Goal: Check status

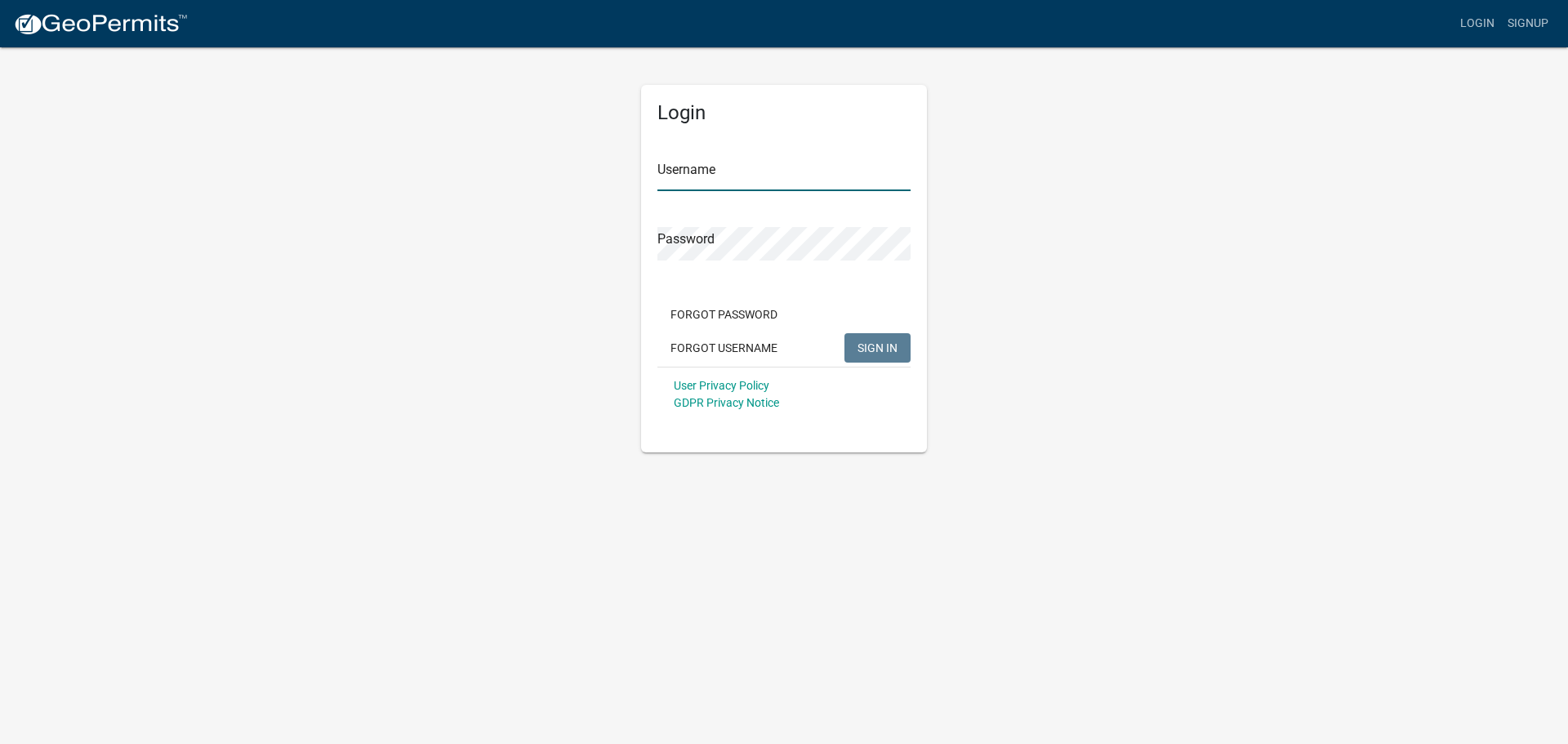
type input "KMConstruction"
click at [881, 348] on span "SIGN IN" at bounding box center [877, 347] width 40 height 13
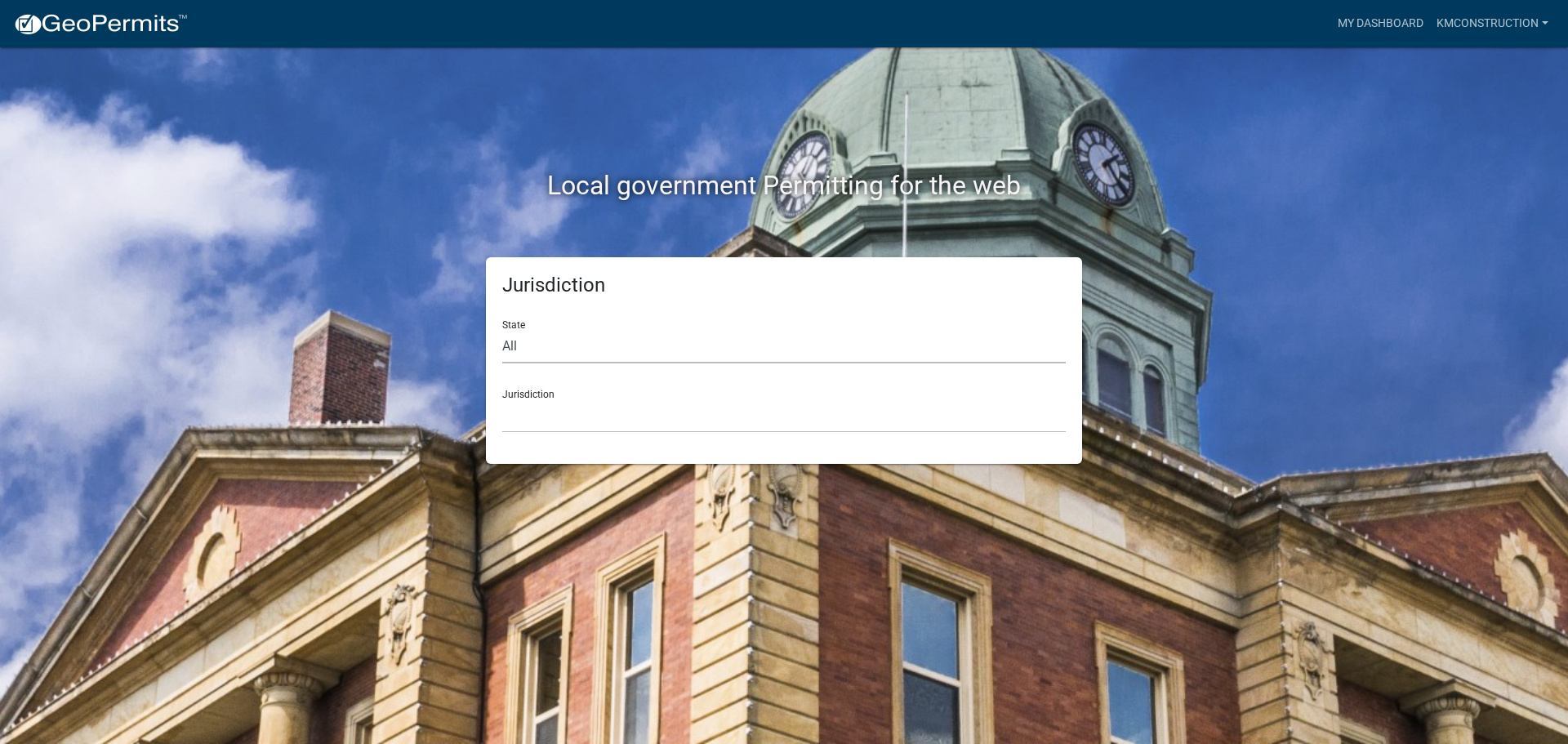
click at [510, 337] on select "All [US_STATE] [US_STATE] [US_STATE] [US_STATE] [US_STATE] [US_STATE] [US_STATE…" at bounding box center [784, 346] width 563 height 34
select select "[US_STATE]"
click at [503, 330] on select "All [US_STATE] [US_STATE] [US_STATE] [US_STATE] [US_STATE] [US_STATE] [US_STATE…" at bounding box center [784, 346] width 563 height 34
click at [543, 421] on select "City of [GEOGRAPHIC_DATA], [US_STATE] City of [GEOGRAPHIC_DATA], [US_STATE] Cit…" at bounding box center [784, 416] width 563 height 34
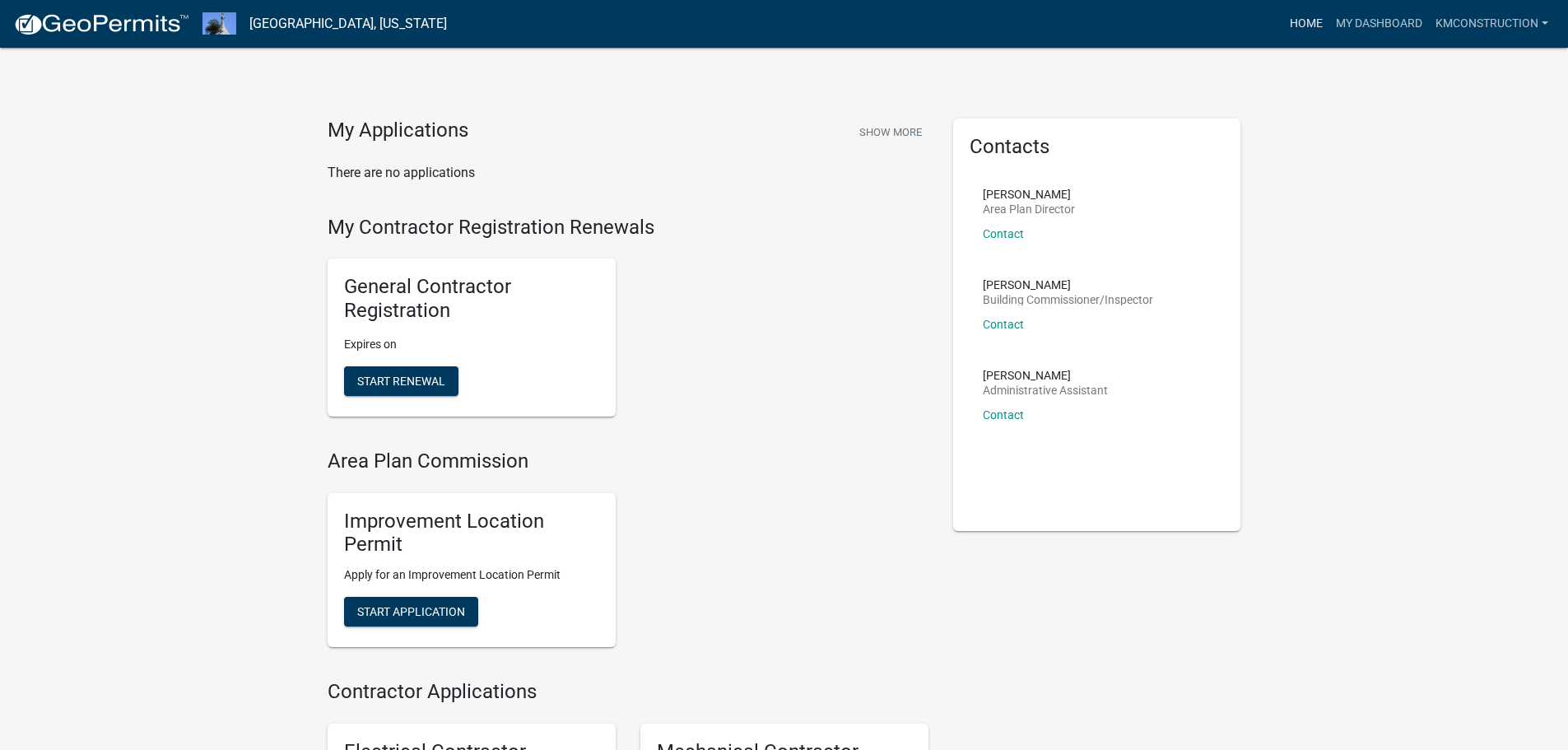
click at [1308, 20] on link "Home" at bounding box center [1306, 23] width 46 height 31
click at [1357, 24] on link "My Dashboard" at bounding box center [1379, 23] width 99 height 31
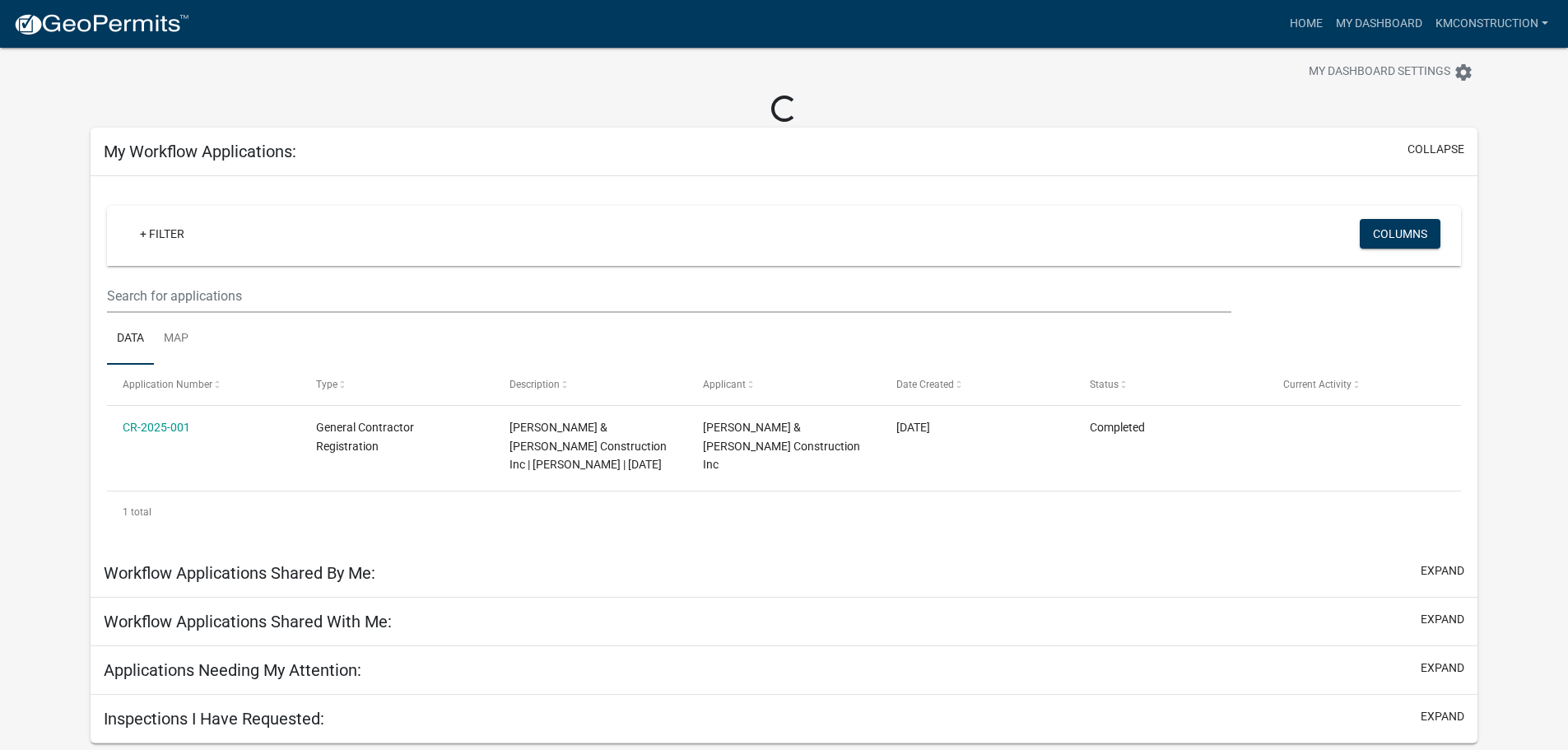
scroll to position [48, 0]
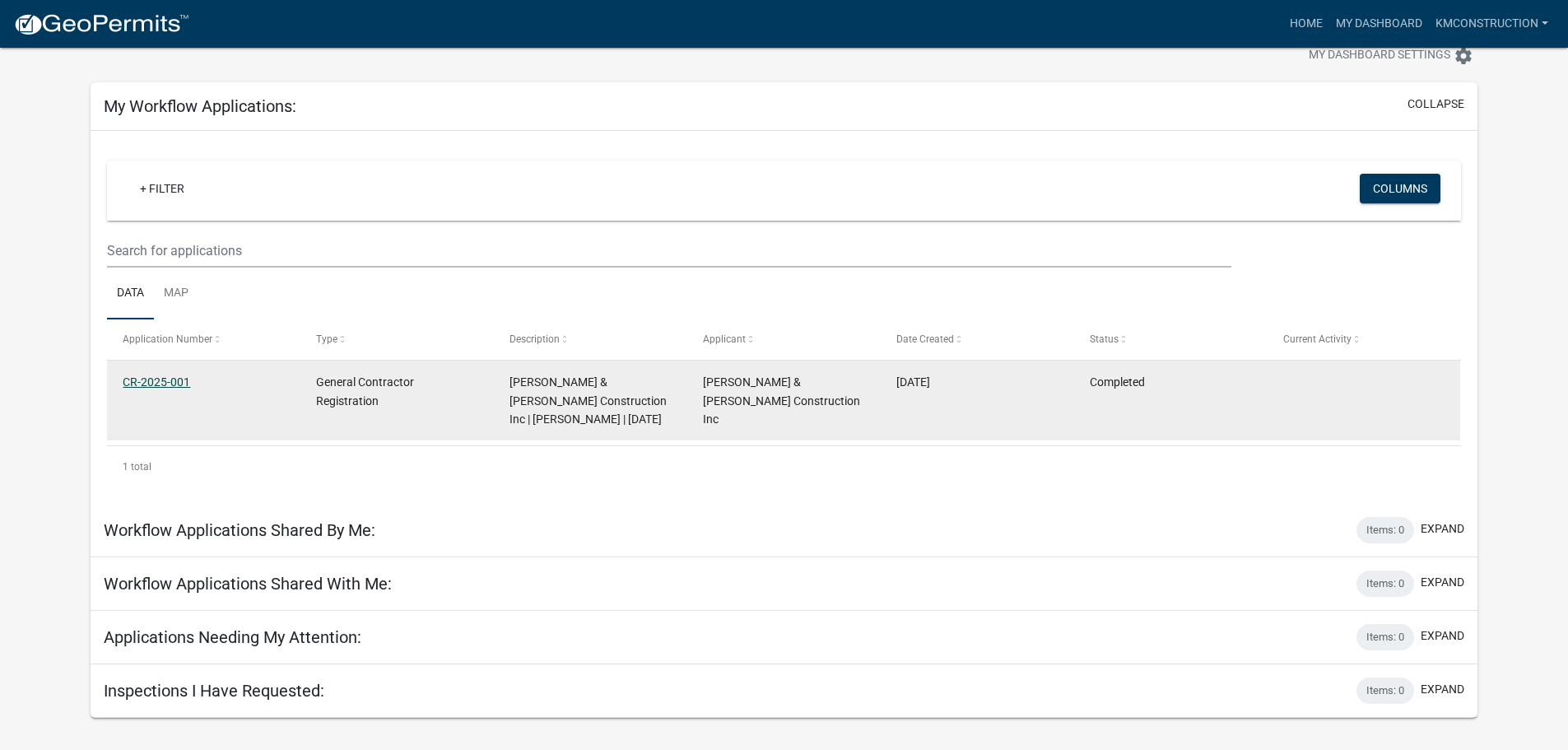
click at [158, 378] on link "CR-2025-001" at bounding box center [157, 382] width 68 height 13
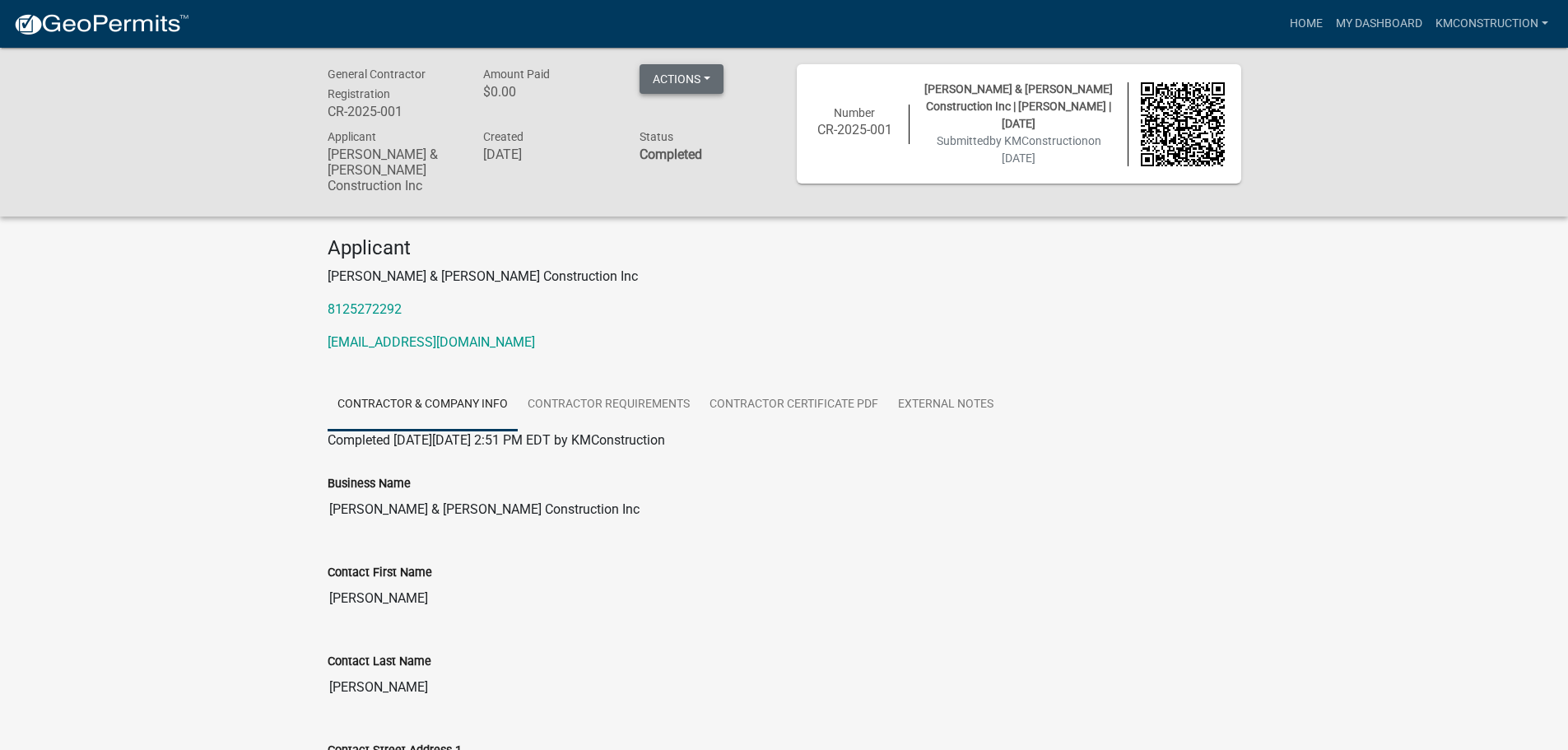
click at [706, 76] on button "Actions" at bounding box center [681, 79] width 84 height 30
click at [613, 386] on link "Contractor Requirements" at bounding box center [609, 406] width 182 height 53
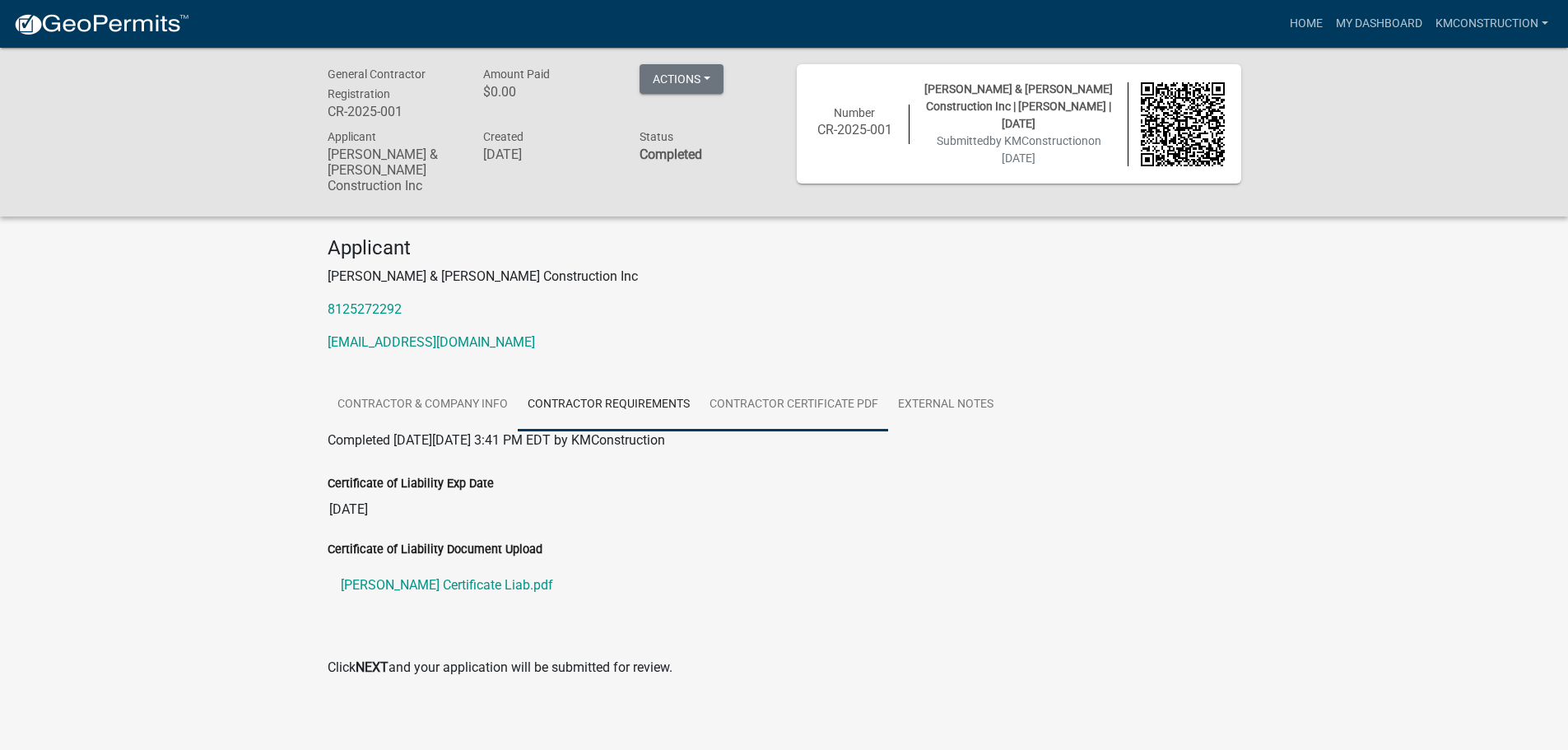
click at [777, 386] on link "Contractor Certificate PDF" at bounding box center [794, 406] width 189 height 53
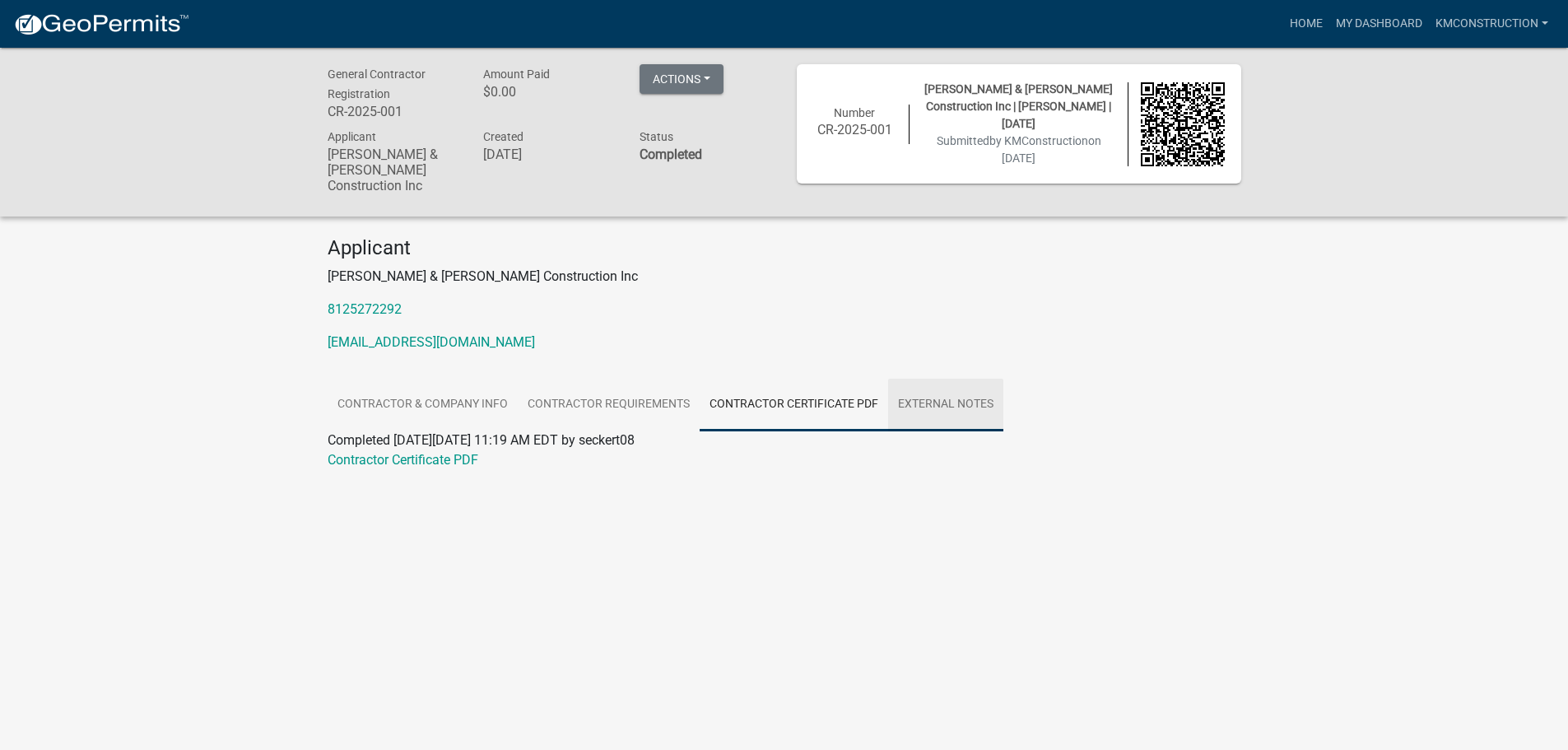
click at [927, 390] on link "External Notes" at bounding box center [946, 406] width 115 height 53
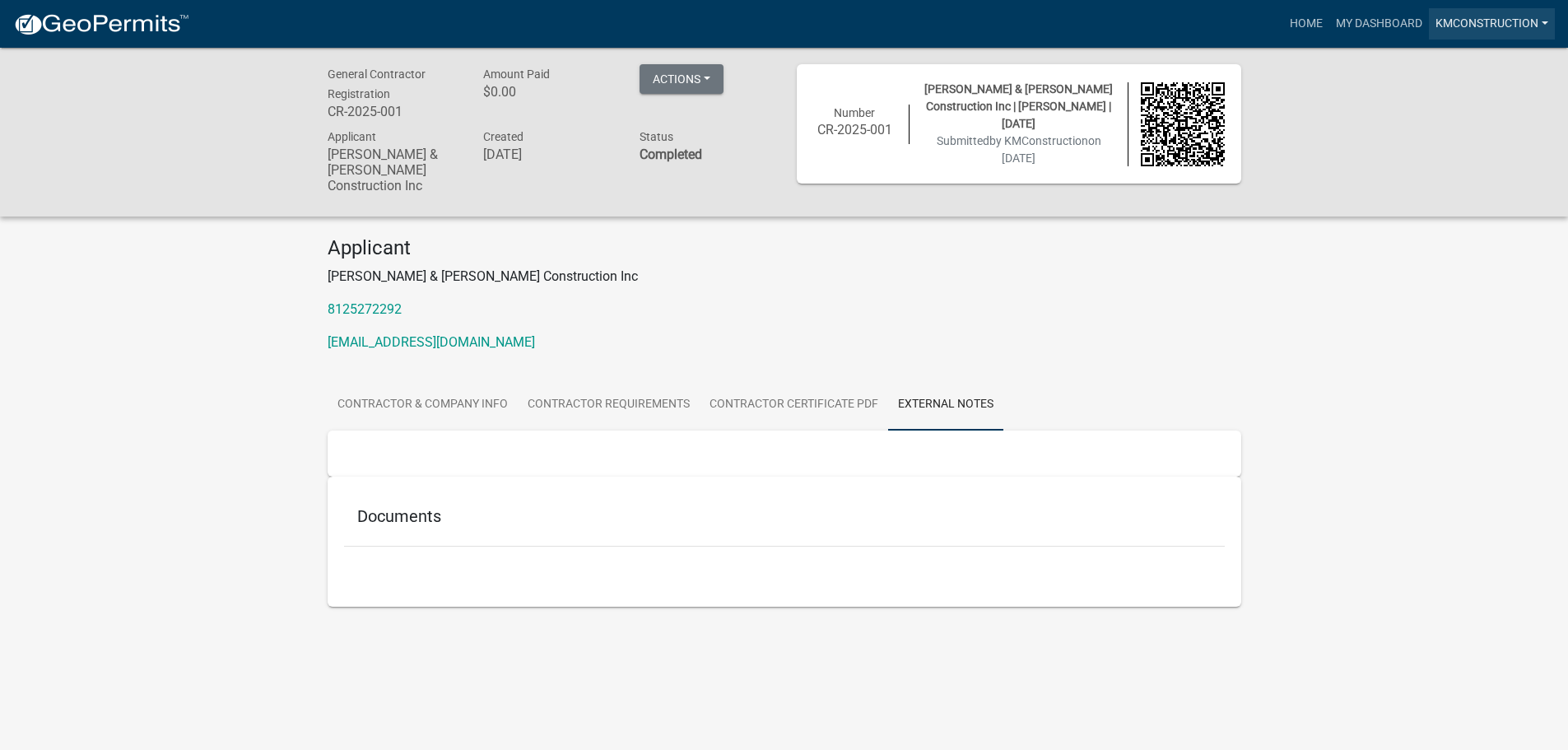
click at [1454, 22] on link "KMConstruction" at bounding box center [1492, 23] width 126 height 31
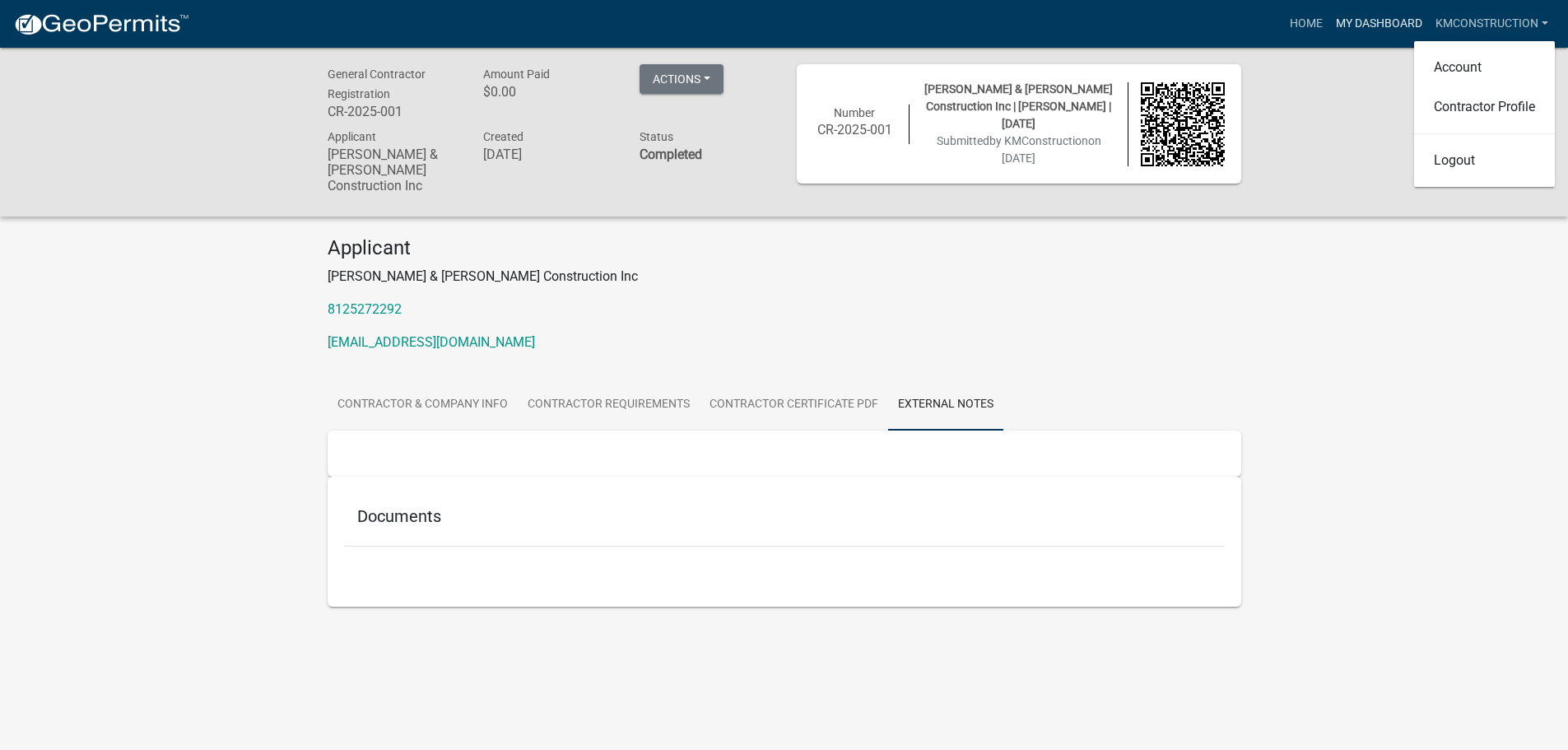
click at [1402, 18] on link "My Dashboard" at bounding box center [1379, 23] width 99 height 31
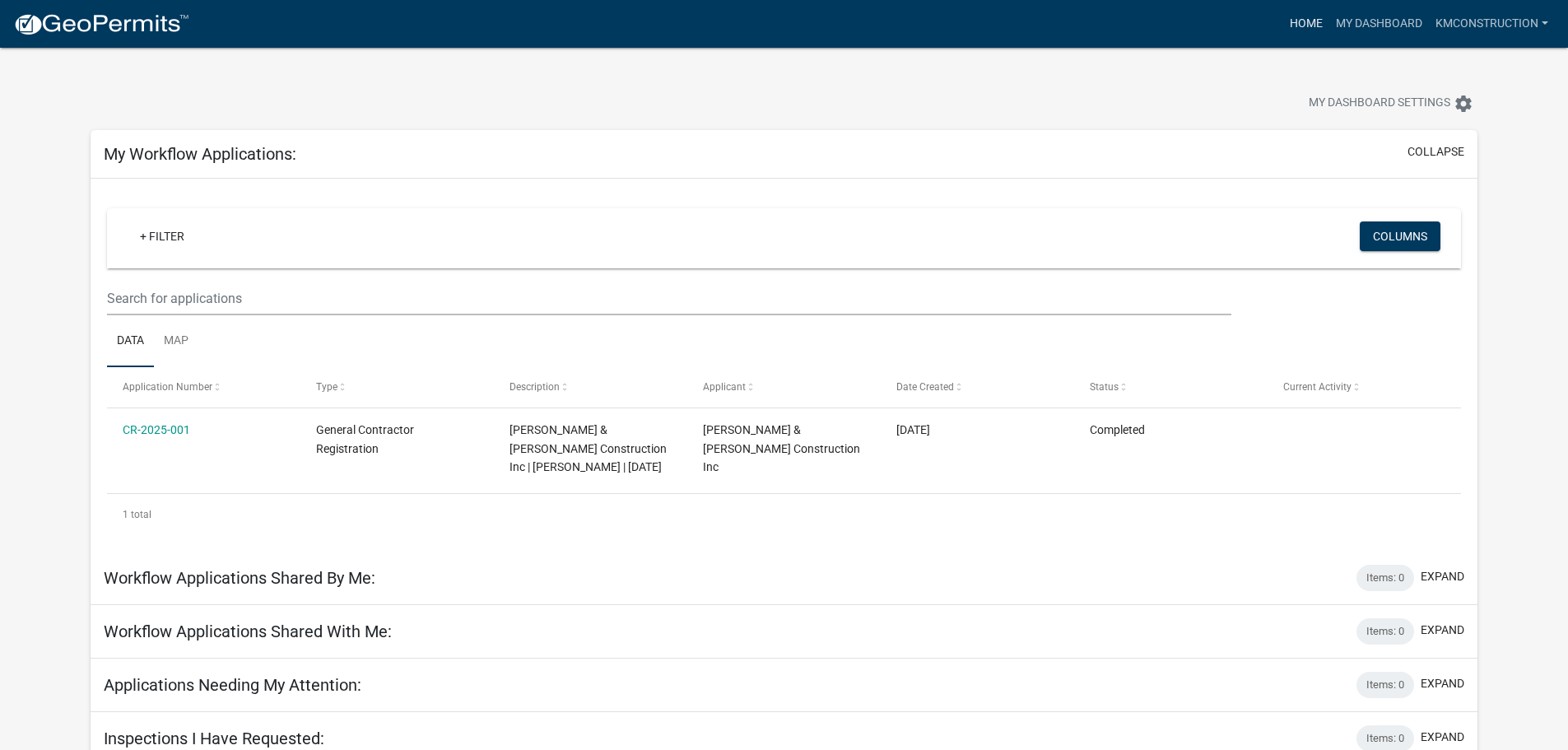
click at [1309, 22] on link "Home" at bounding box center [1306, 23] width 46 height 31
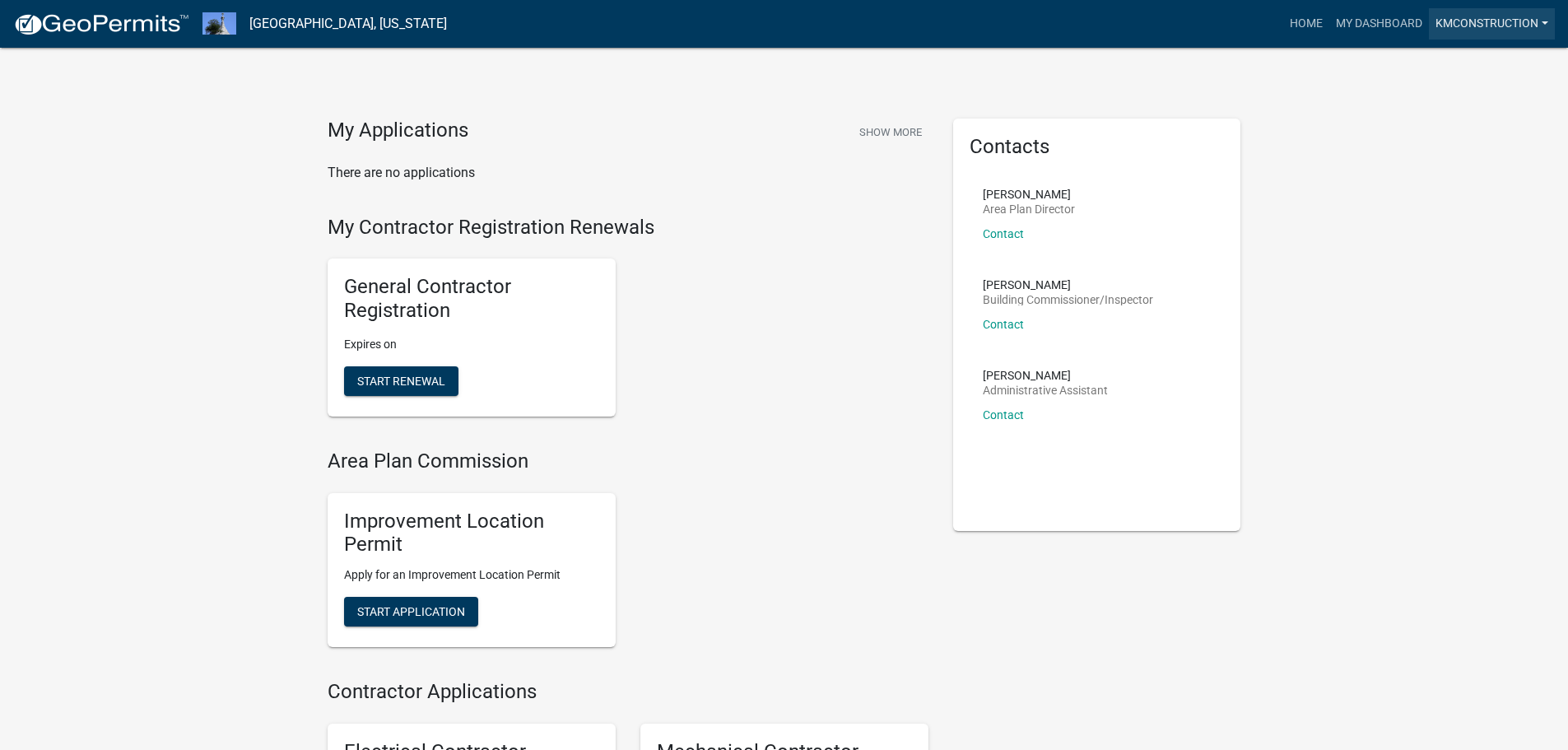
click at [1471, 23] on link "KMConstruction" at bounding box center [1492, 23] width 126 height 31
click at [1447, 161] on link "Logout" at bounding box center [1484, 161] width 141 height 39
